Goal: Information Seeking & Learning: Learn about a topic

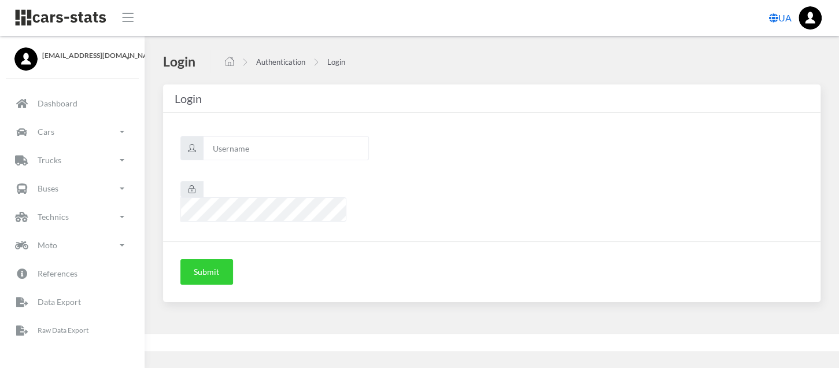
scroll to position [9, 9]
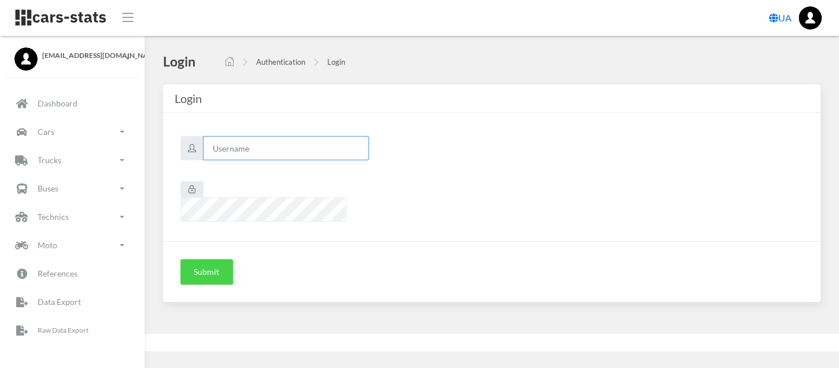
type input "renault"
click at [206, 263] on button "Submit" at bounding box center [206, 271] width 53 height 25
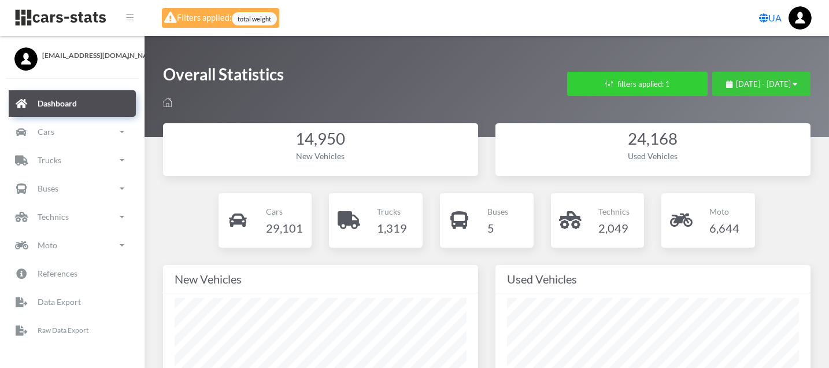
click at [757, 76] on button "[DATE] - [DATE]" at bounding box center [761, 84] width 98 height 24
click at [757, 80] on span "[DATE] - [DATE]" at bounding box center [763, 83] width 55 height 9
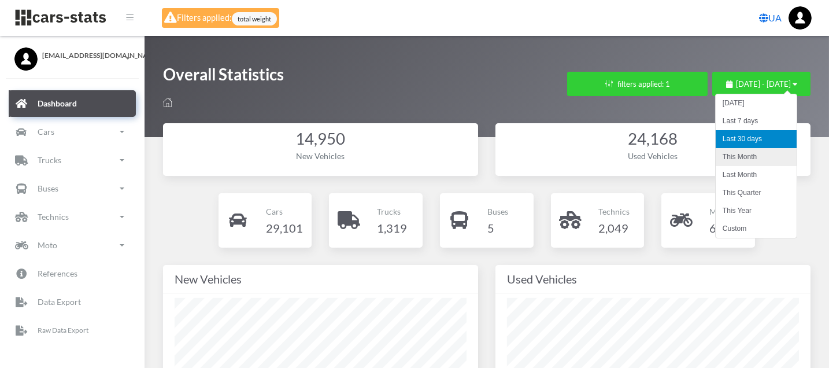
click at [760, 158] on li "This Month" at bounding box center [755, 157] width 81 height 18
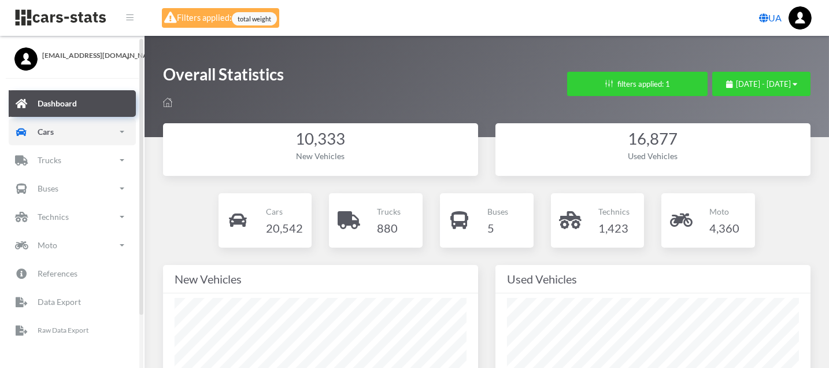
click at [60, 127] on link "Cars" at bounding box center [72, 131] width 127 height 27
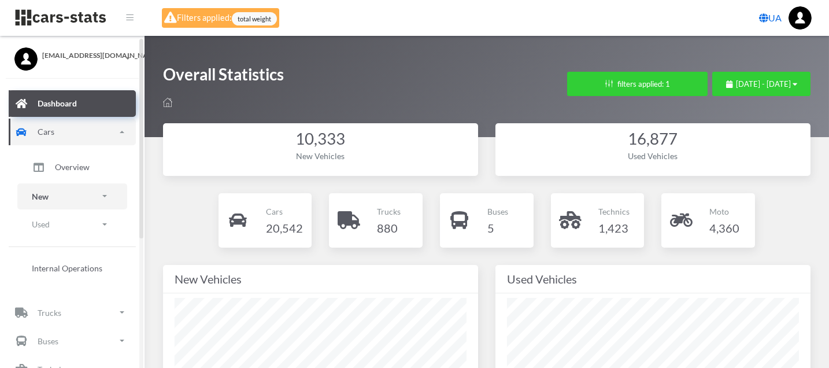
click at [45, 199] on p "New" at bounding box center [40, 196] width 17 height 14
click at [51, 227] on link "Brands" at bounding box center [72, 229] width 92 height 24
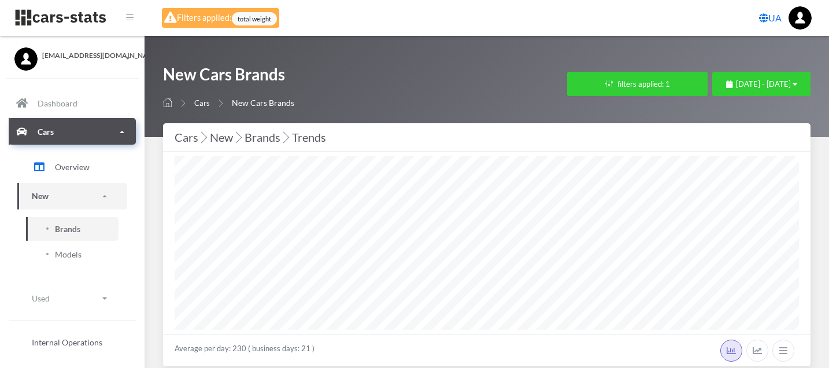
select select "25"
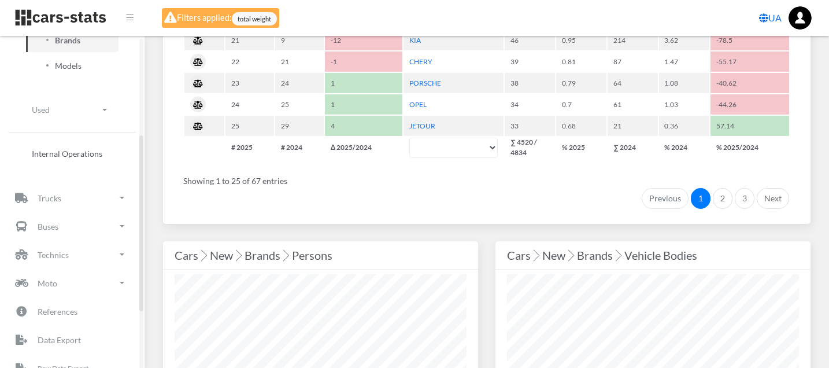
scroll to position [192, 0]
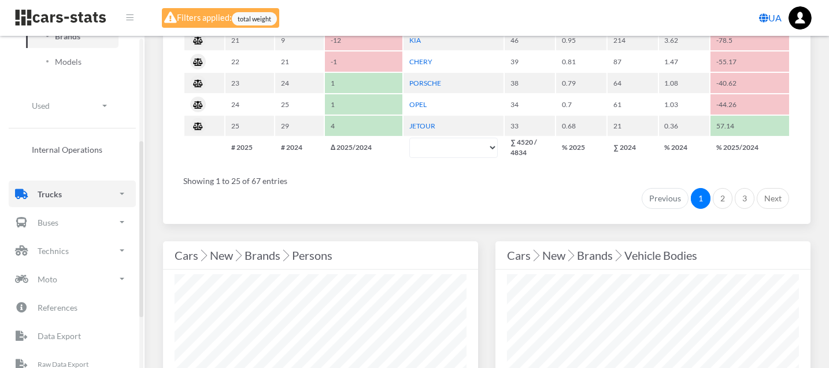
click at [60, 198] on p "Trucks" at bounding box center [50, 194] width 24 height 14
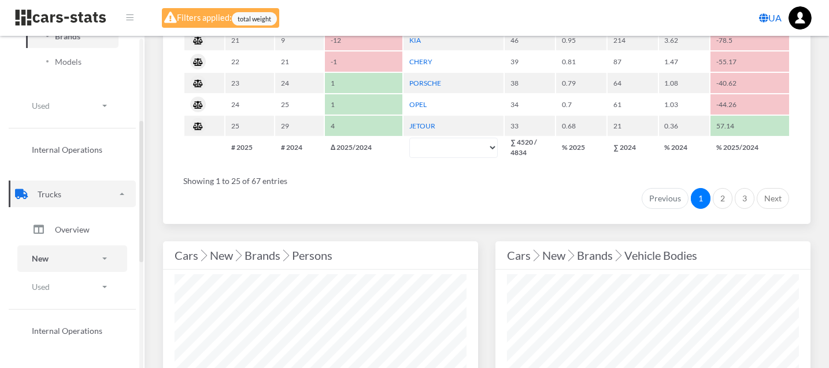
click at [71, 259] on link "New" at bounding box center [72, 258] width 110 height 26
click at [77, 288] on span "Brands" at bounding box center [67, 291] width 25 height 12
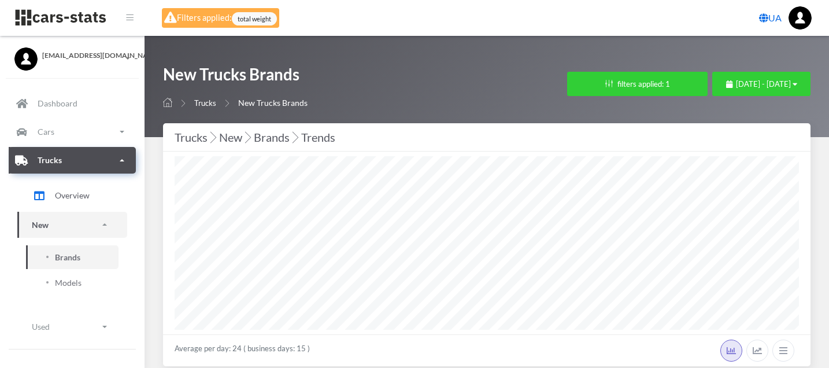
select select "25"
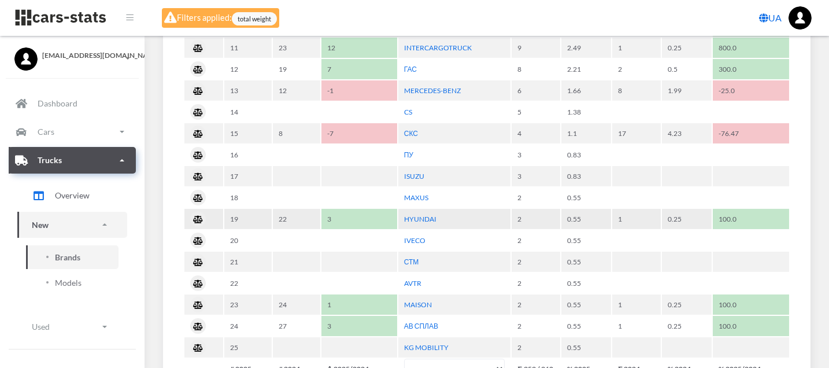
scroll to position [899, 0]
